Goal: Task Accomplishment & Management: Use online tool/utility

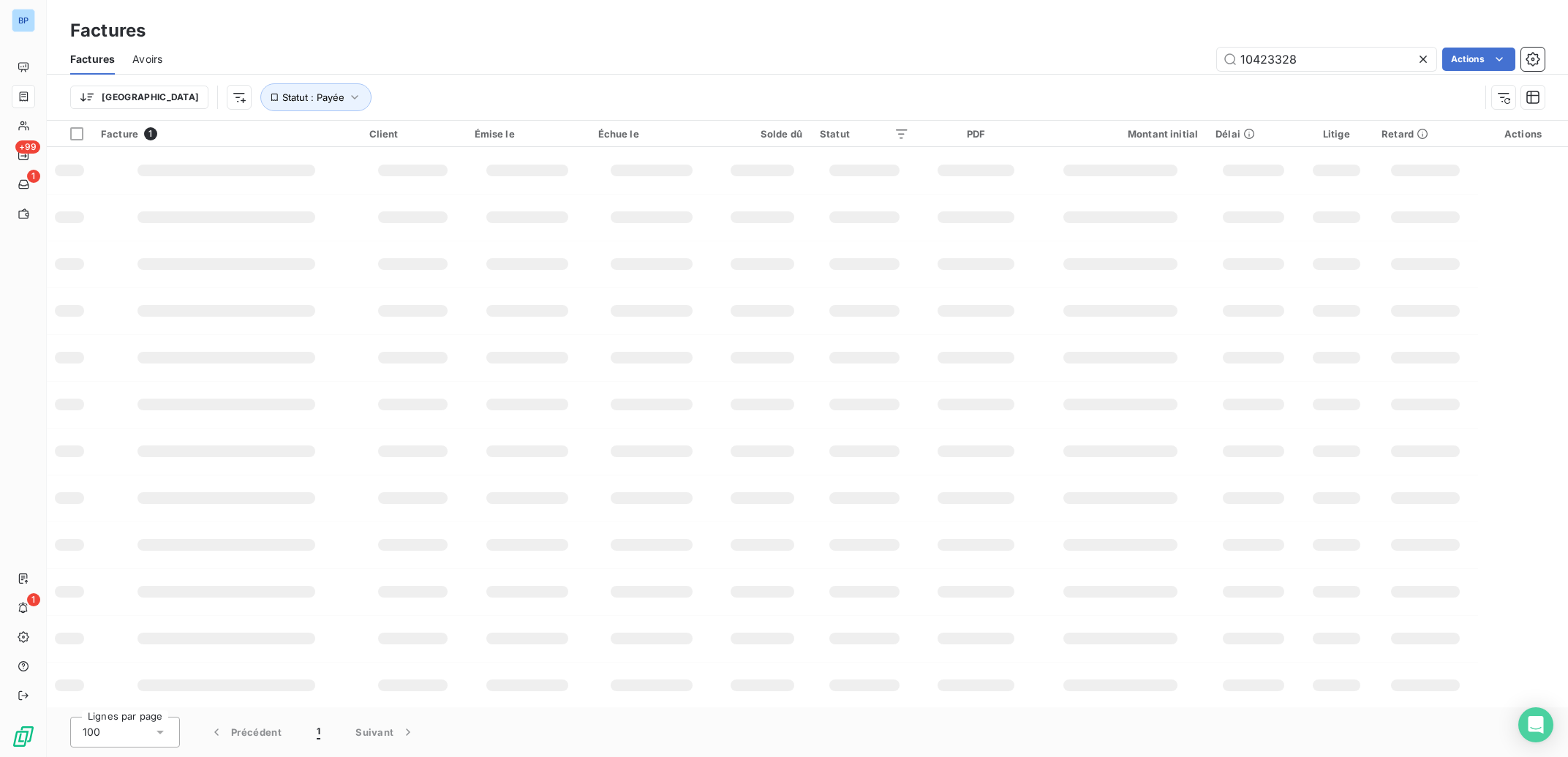
click at [1425, 62] on icon at bounding box center [1423, 59] width 14 height 14
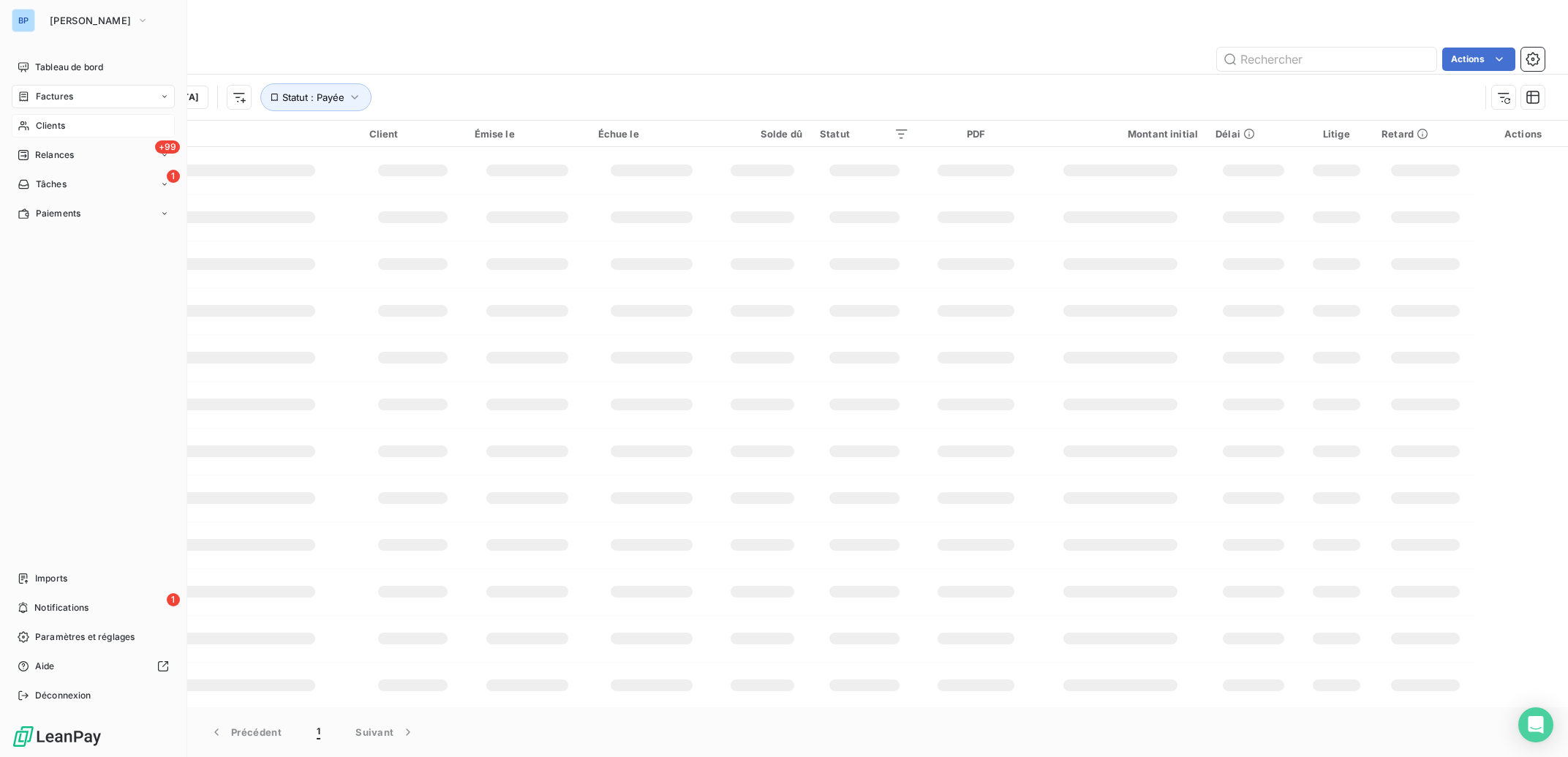
click at [48, 125] on span "Clients" at bounding box center [51, 125] width 29 height 13
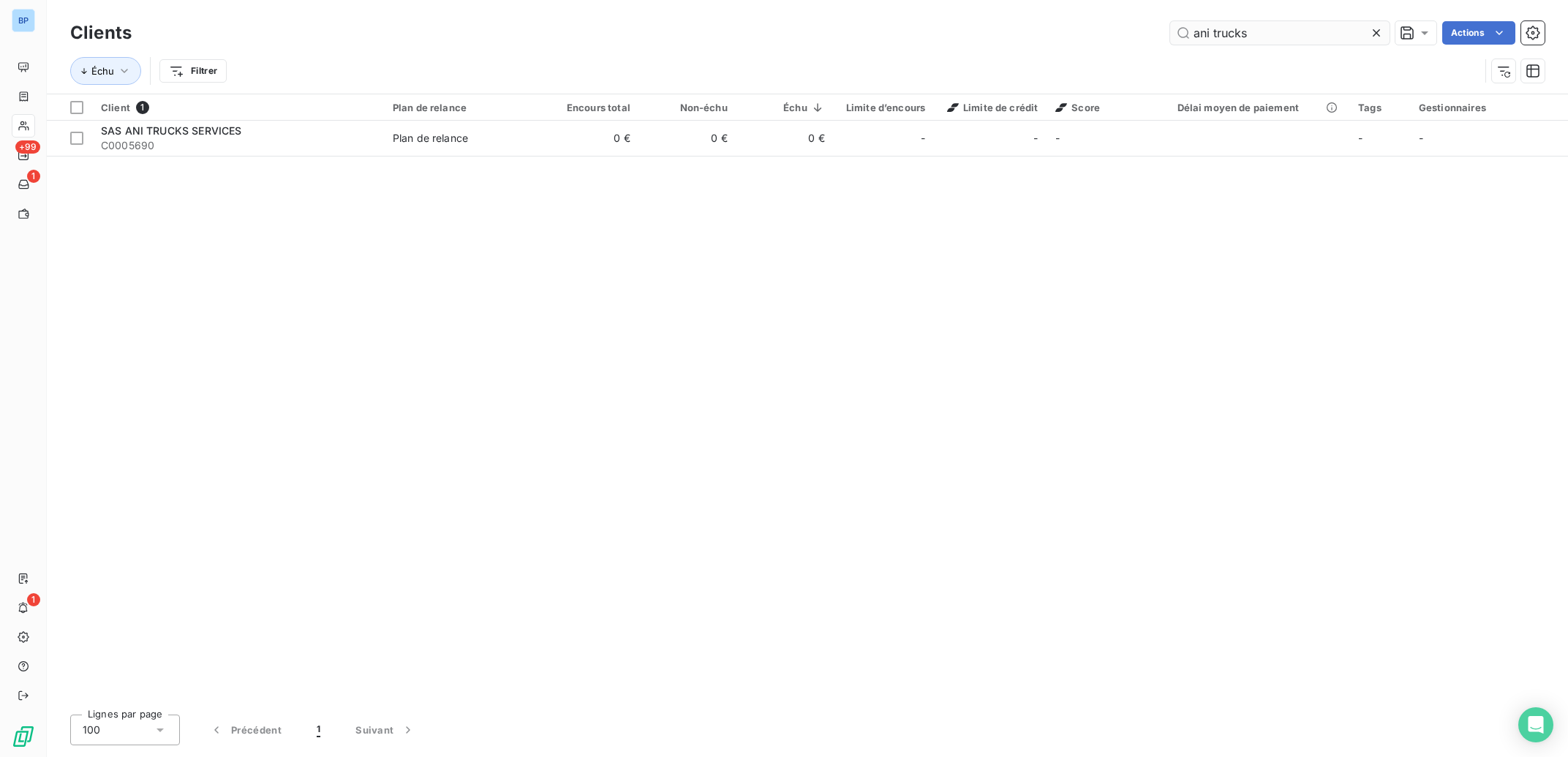
drag, startPoint x: 1269, startPoint y: 30, endPoint x: 1237, endPoint y: 30, distance: 32.0
click at [1237, 30] on input "ani trucks" at bounding box center [1279, 32] width 219 height 23
drag, startPoint x: 1276, startPoint y: 30, endPoint x: 1047, endPoint y: 37, distance: 229.1
click at [1170, 37] on input "ani trucks" at bounding box center [1279, 32] width 219 height 23
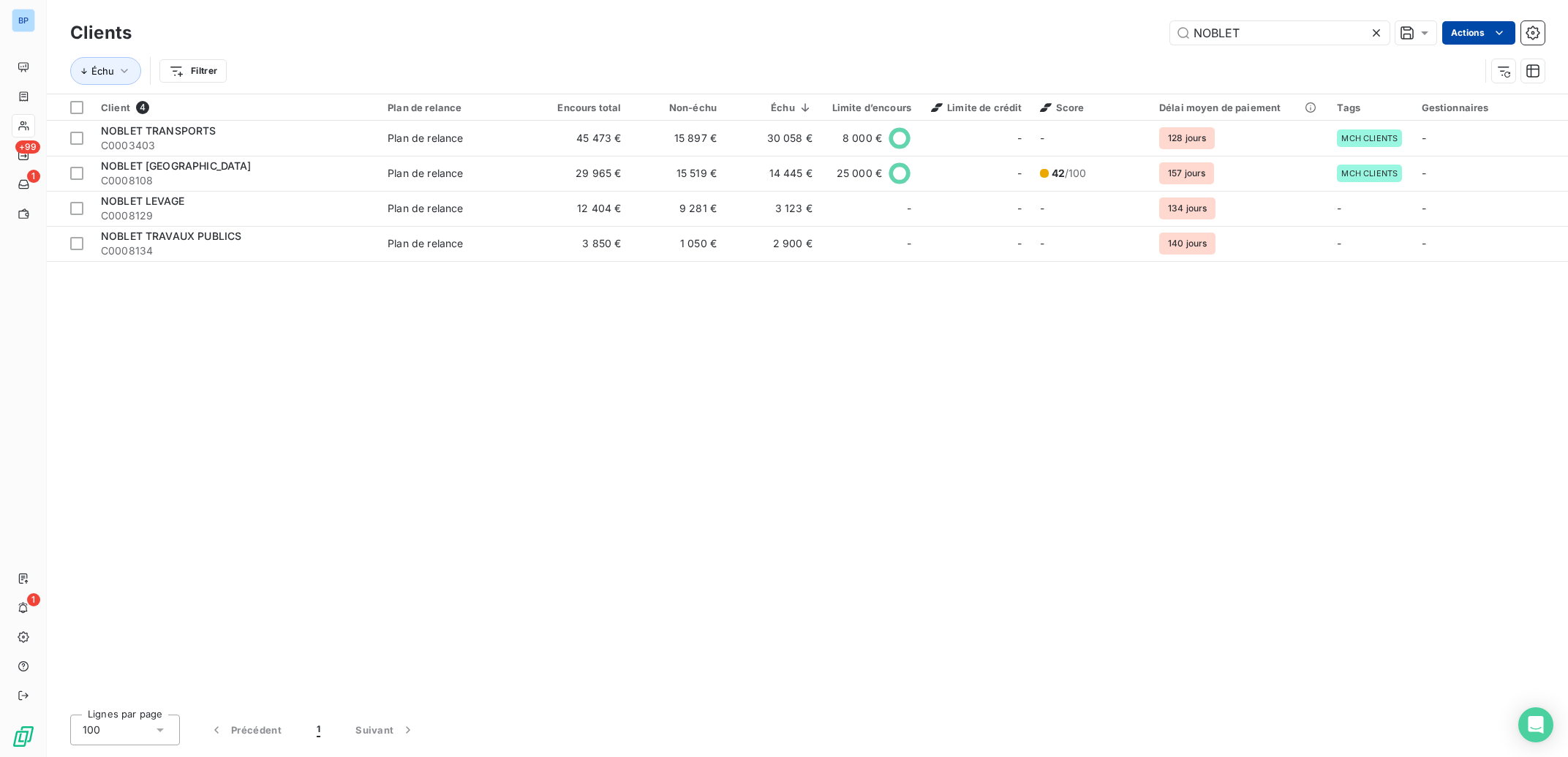
type input "NOBLET"
click at [1503, 35] on html "BP +99 1 1 Clients NOBLET Actions Modifier le plan de relance (0 client) Gestio…" at bounding box center [784, 378] width 1568 height 757
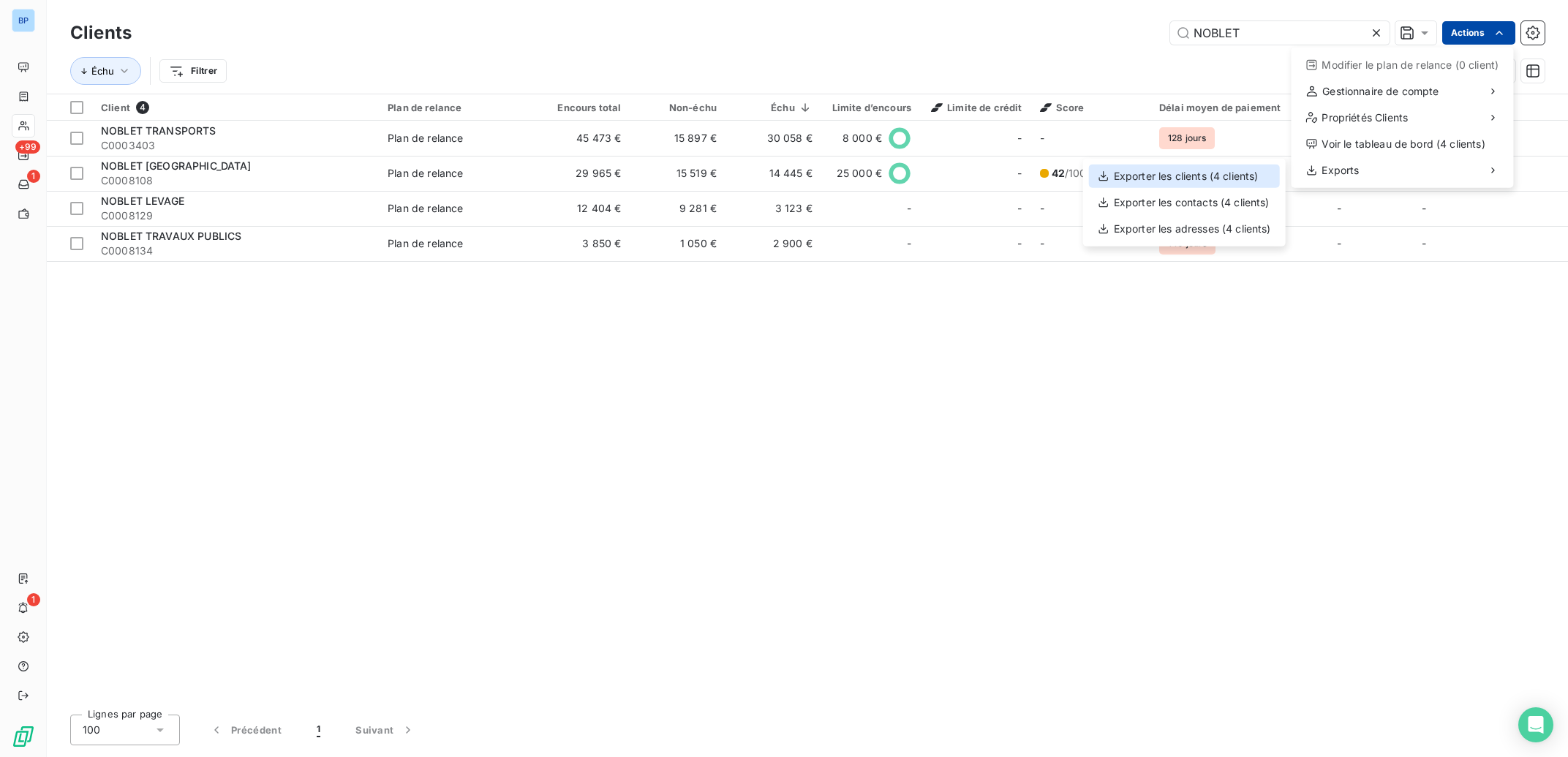
click at [1191, 173] on div "Exporter les clients (4 clients)" at bounding box center [1184, 176] width 191 height 23
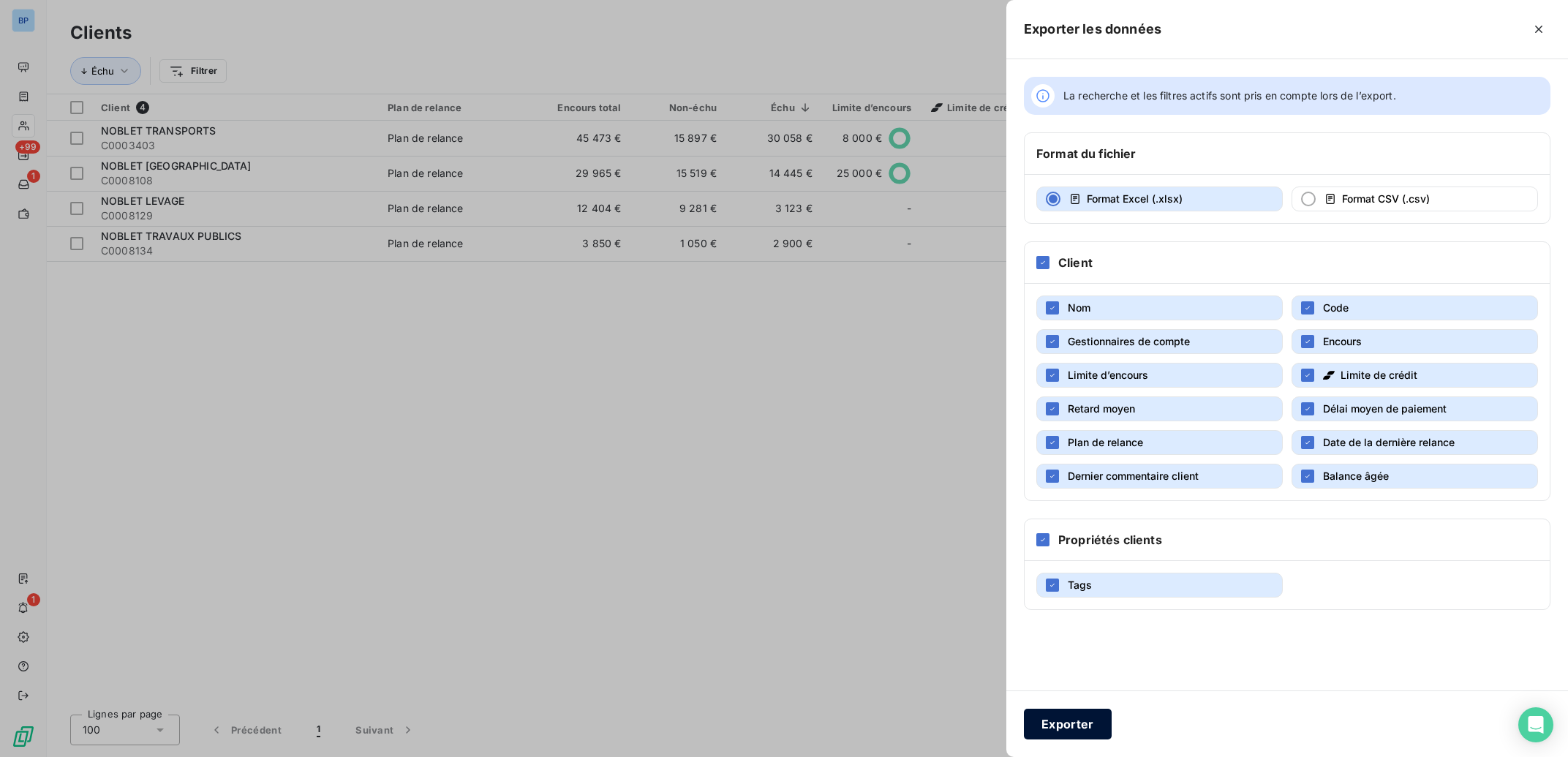
click at [1071, 723] on button "Exporter" at bounding box center [1067, 723] width 88 height 31
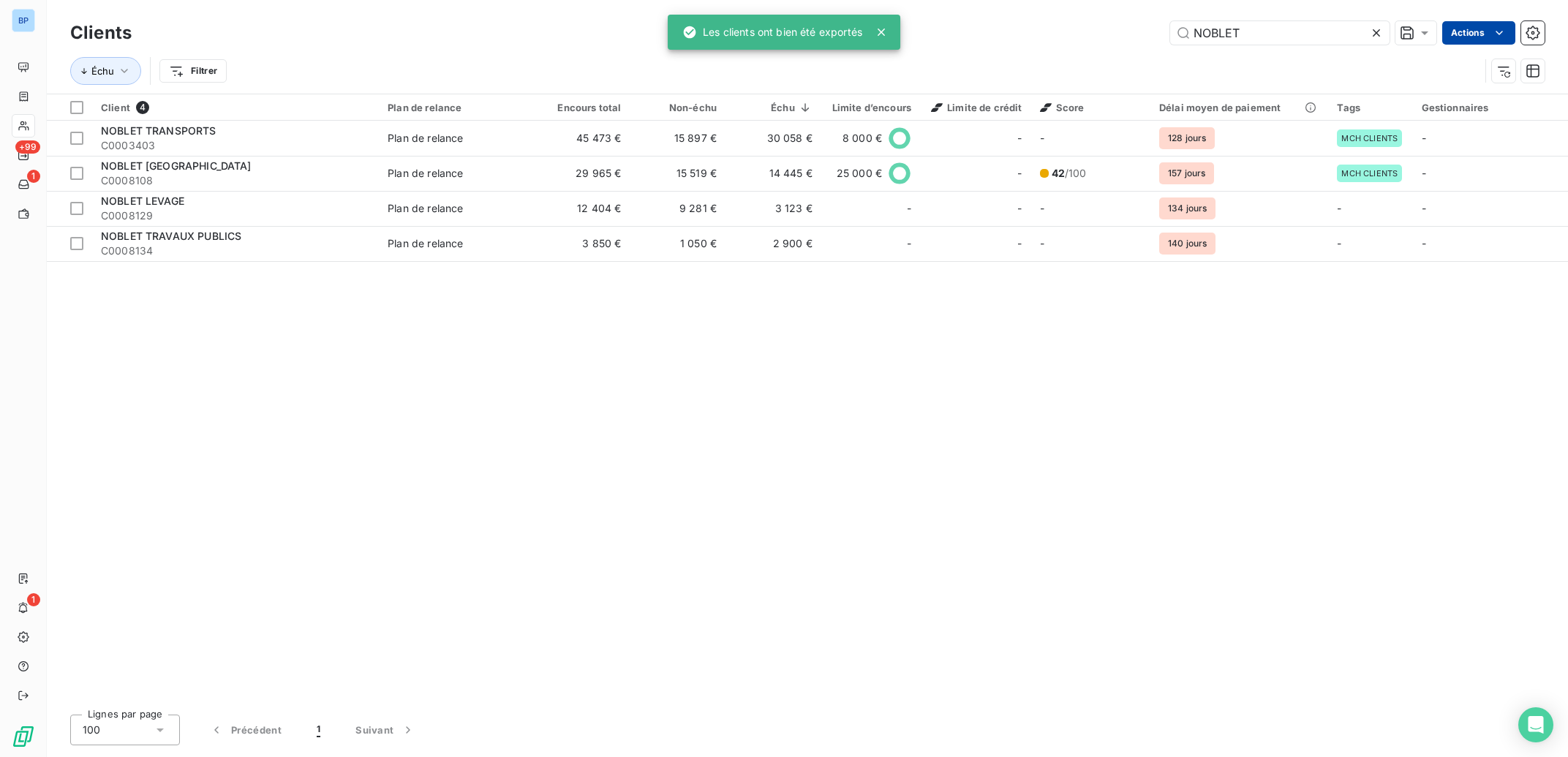
click at [1085, 11] on div "Clients NOBLET Actions Échu Filtrer" at bounding box center [807, 47] width 1521 height 94
